Goal: Task Accomplishment & Management: Manage account settings

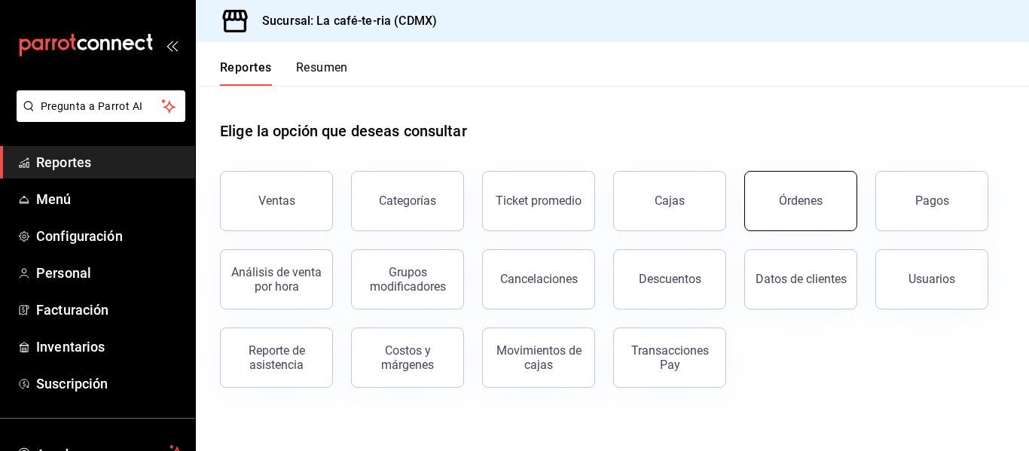
click at [789, 199] on div "Órdenes" at bounding box center [801, 201] width 44 height 14
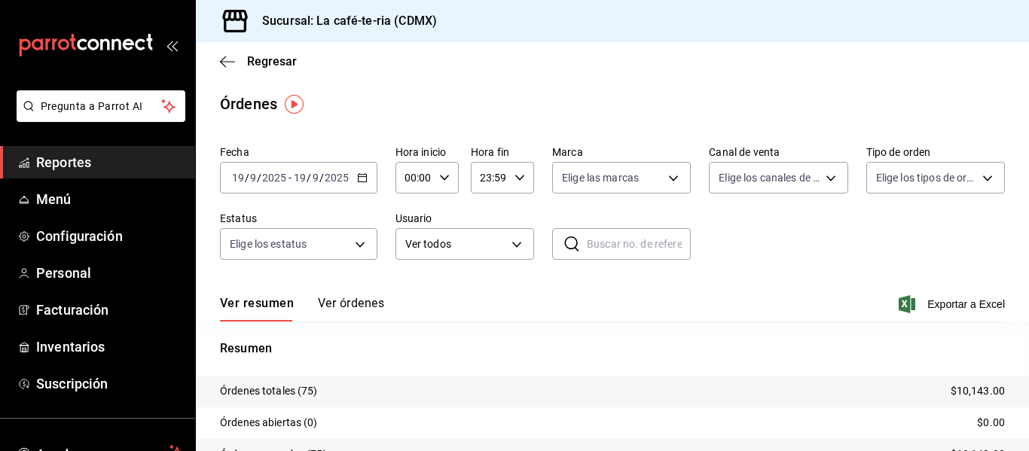
click at [330, 307] on button "Ver órdenes" at bounding box center [351, 309] width 66 height 26
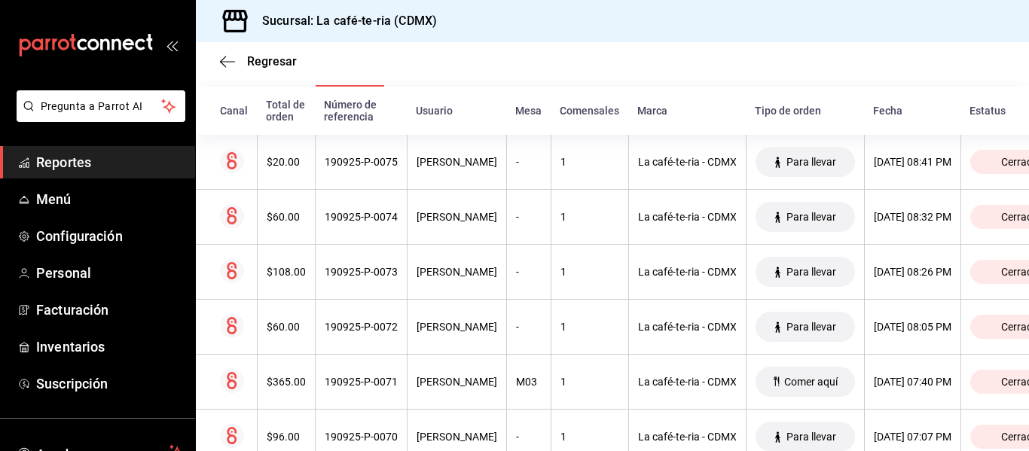
scroll to position [226, 0]
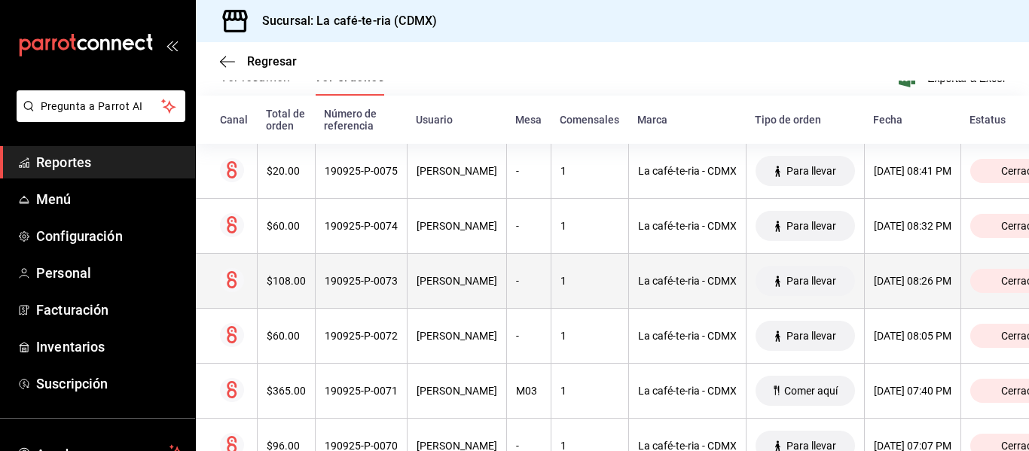
click at [560, 287] on div "1" at bounding box center [589, 281] width 59 height 12
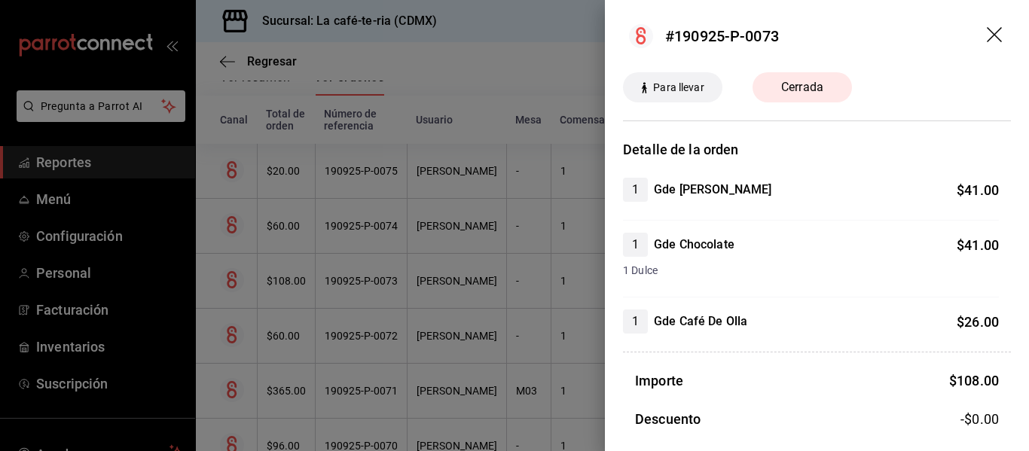
click at [548, 287] on div at bounding box center [514, 225] width 1029 height 451
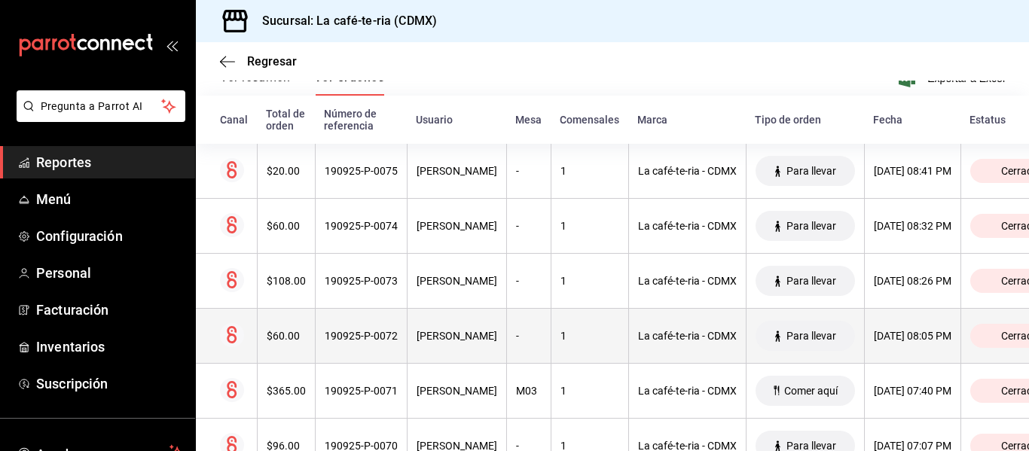
click at [507, 324] on th "-" at bounding box center [528, 336] width 44 height 55
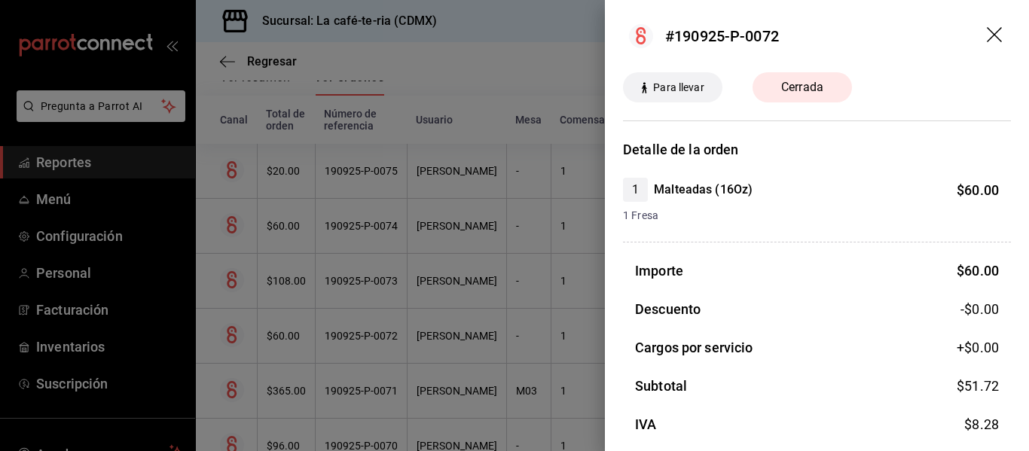
click at [506, 325] on div at bounding box center [514, 225] width 1029 height 451
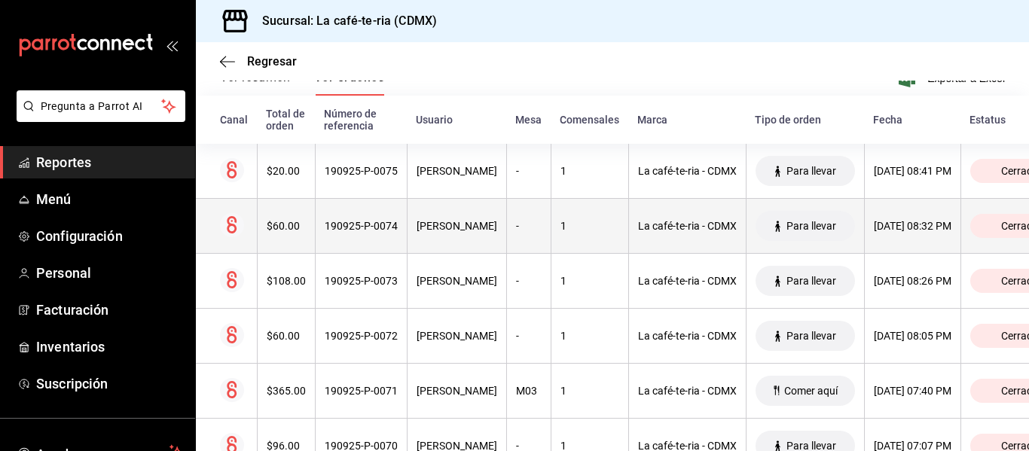
click at [506, 215] on th "-" at bounding box center [528, 226] width 44 height 55
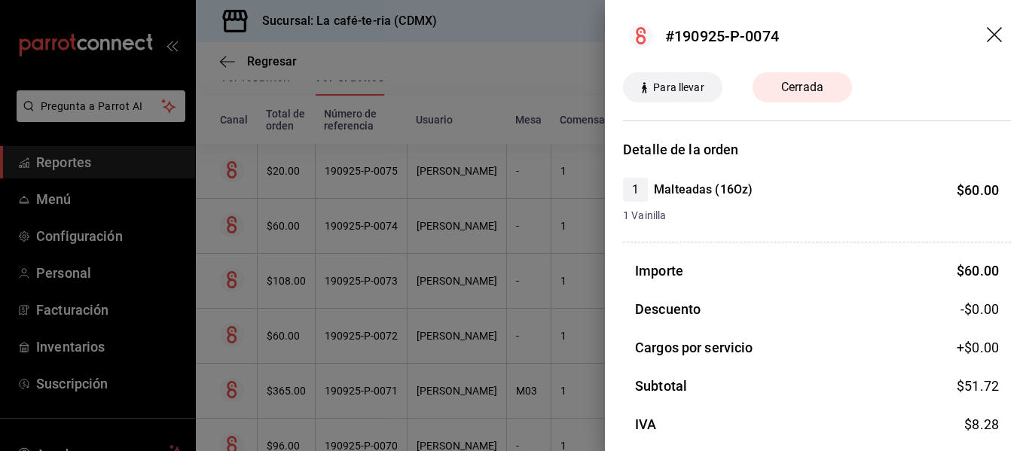
click at [494, 335] on div at bounding box center [514, 225] width 1029 height 451
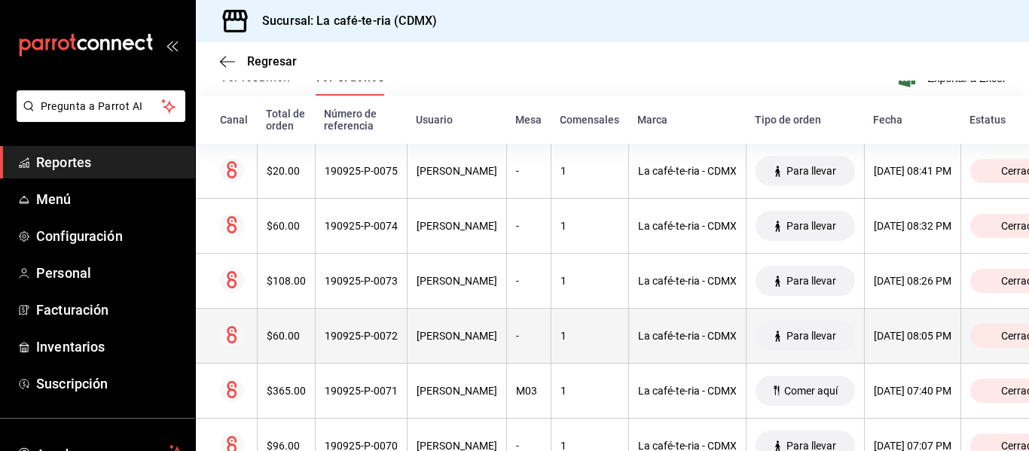
click at [506, 339] on th "-" at bounding box center [528, 336] width 44 height 55
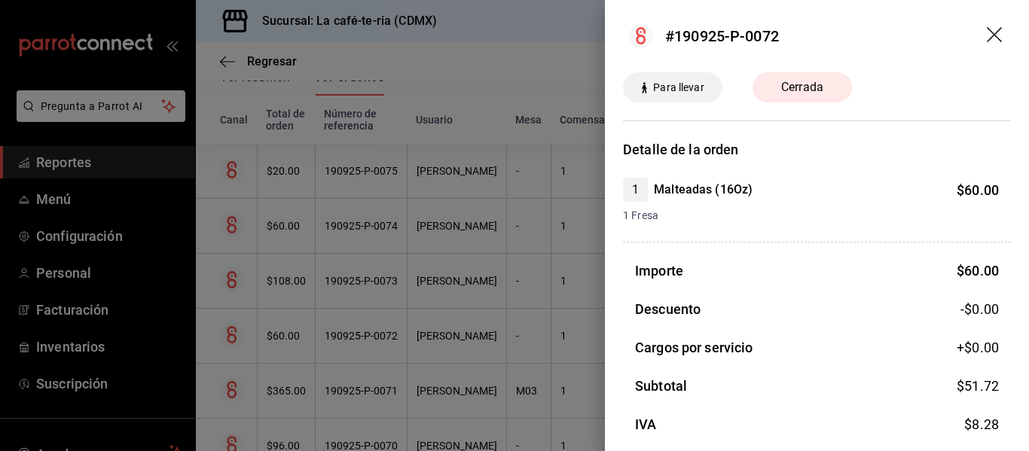
click at [358, 353] on div at bounding box center [514, 225] width 1029 height 451
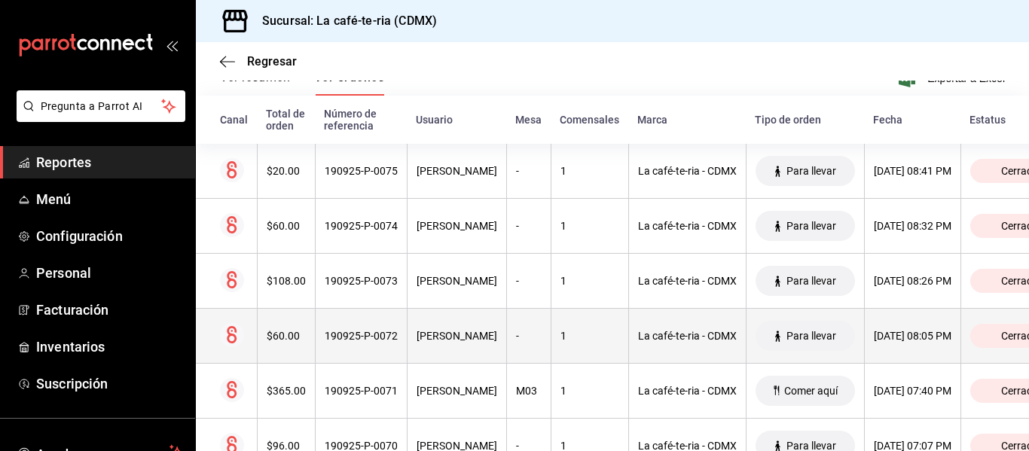
scroll to position [75, 0]
